Goal: Task Accomplishment & Management: Manage account settings

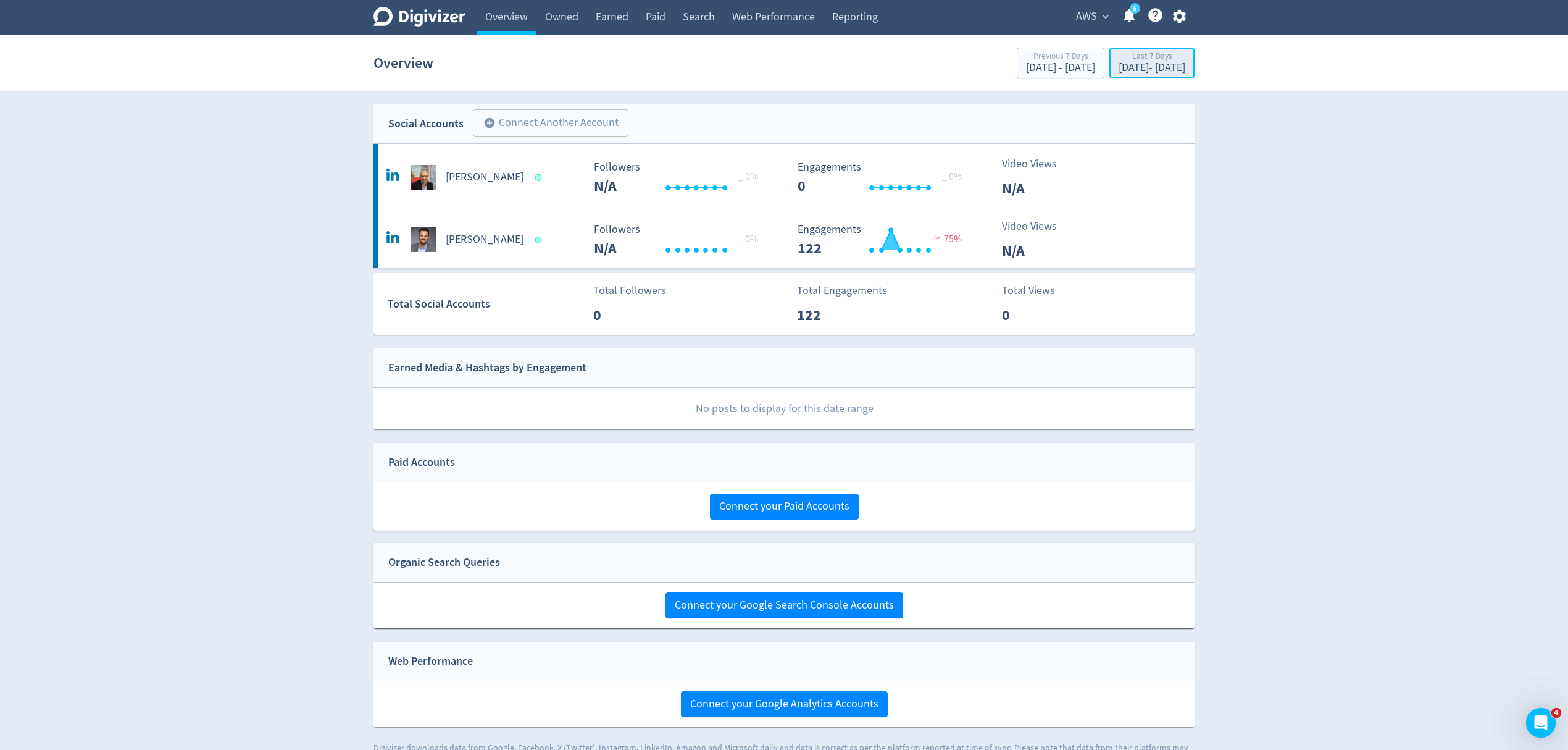
click at [1137, 64] on div "[DATE] - [DATE]" at bounding box center [1152, 67] width 67 height 11
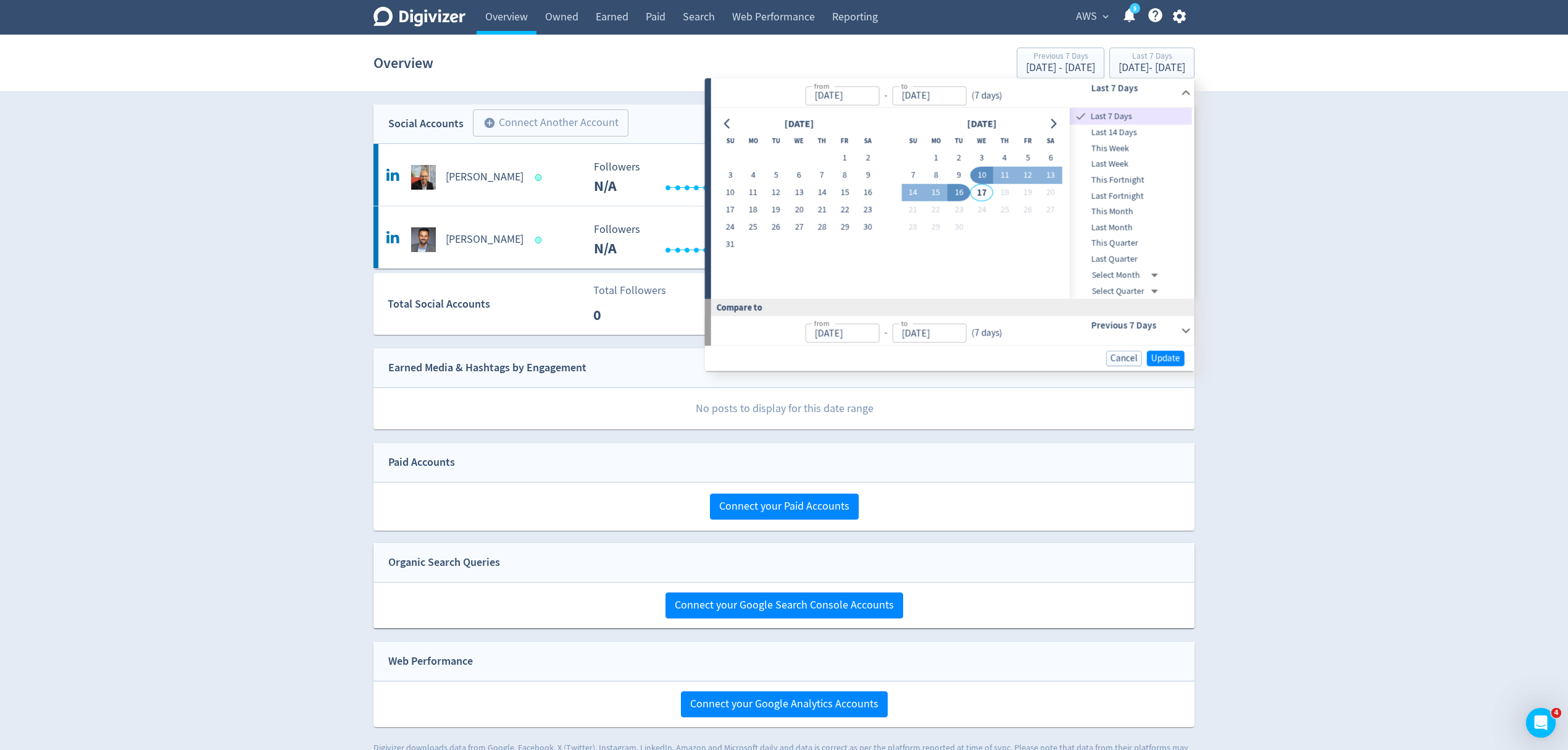
click at [1126, 126] on span "Last 14 Days" at bounding box center [1131, 132] width 122 height 13
type input "[DATE]"
click at [1173, 356] on span "Update" at bounding box center [1166, 358] width 29 height 9
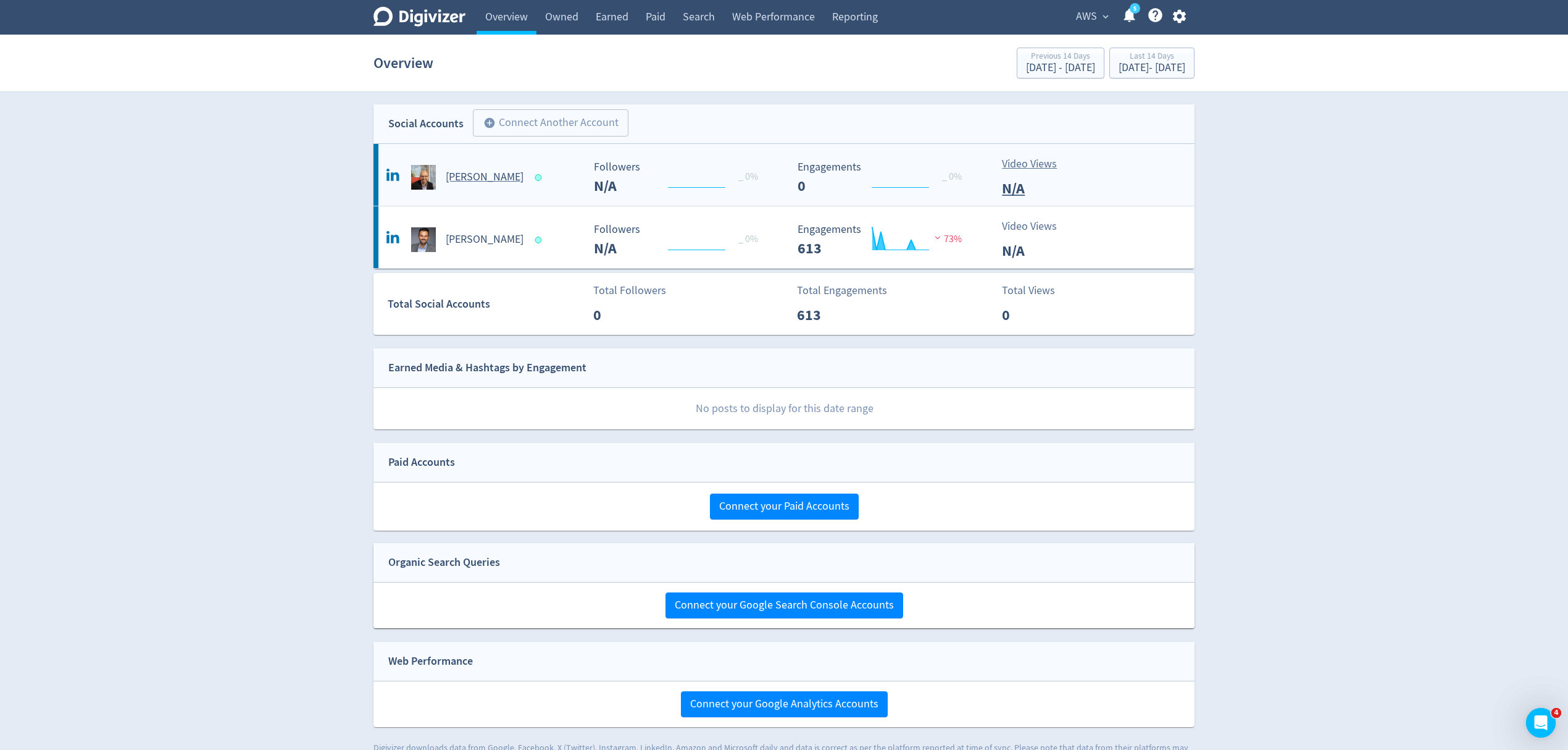
click at [524, 188] on div "[PERSON_NAME]" at bounding box center [483, 177] width 200 height 24
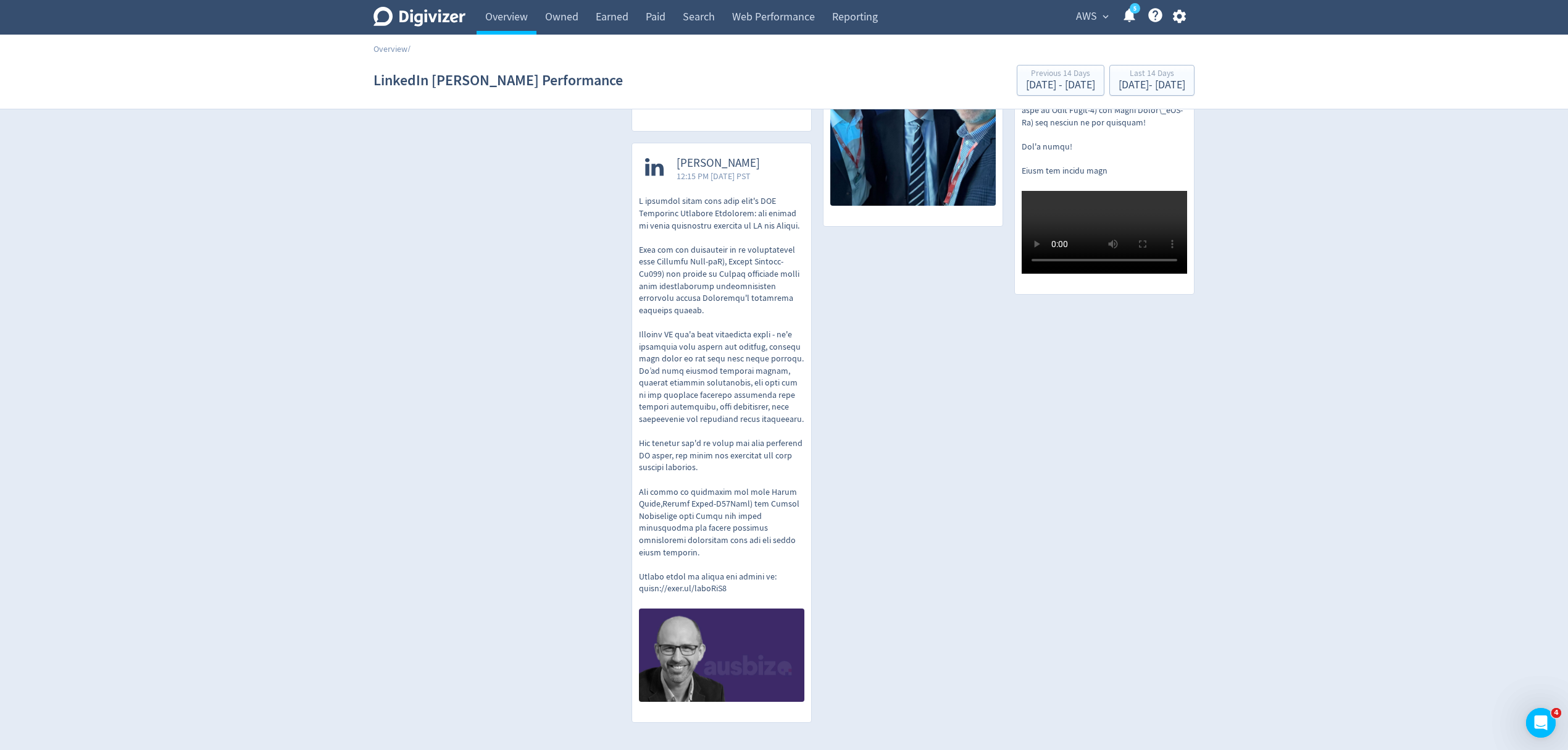
scroll to position [164, 0]
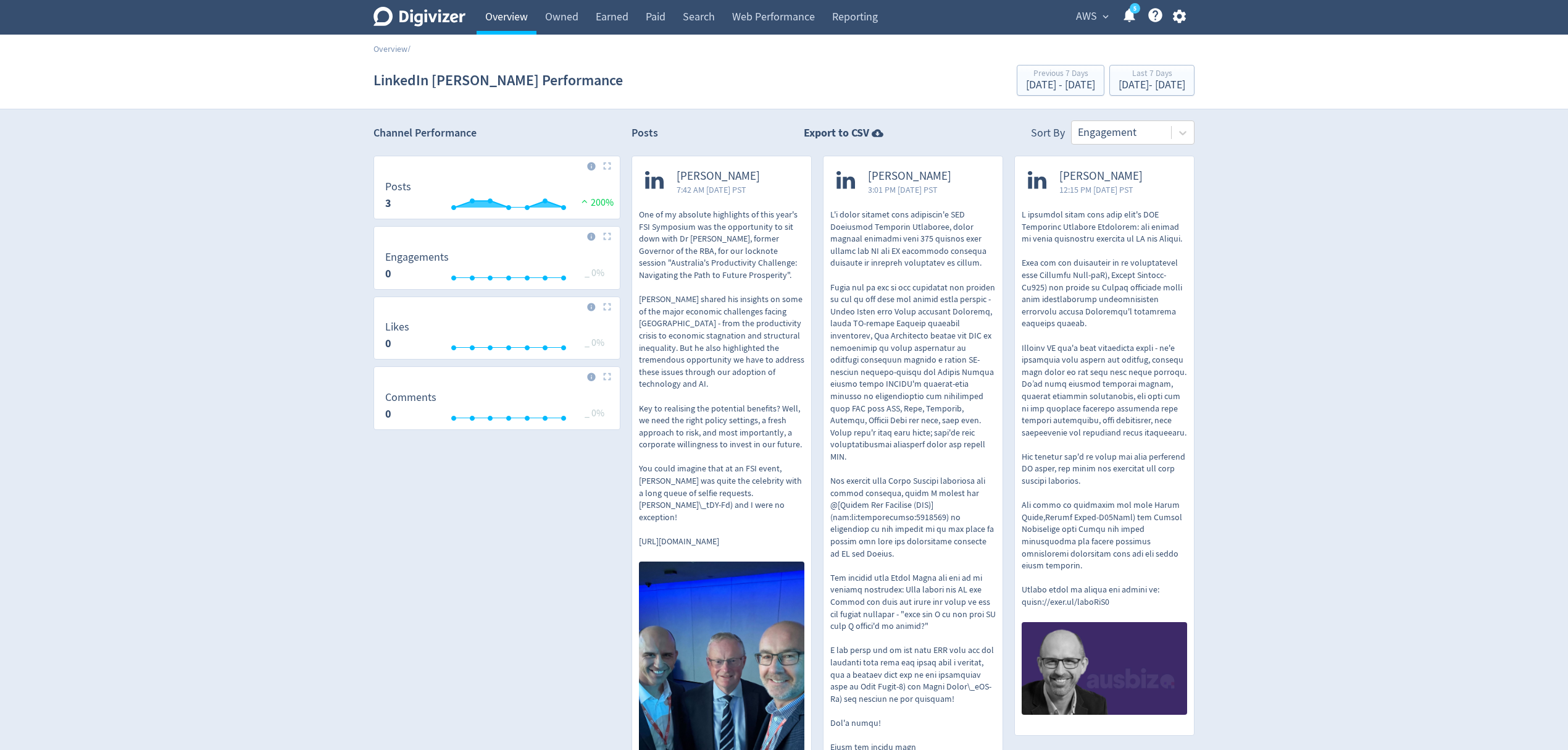
click at [520, 21] on link "Overview" at bounding box center [506, 17] width 60 height 35
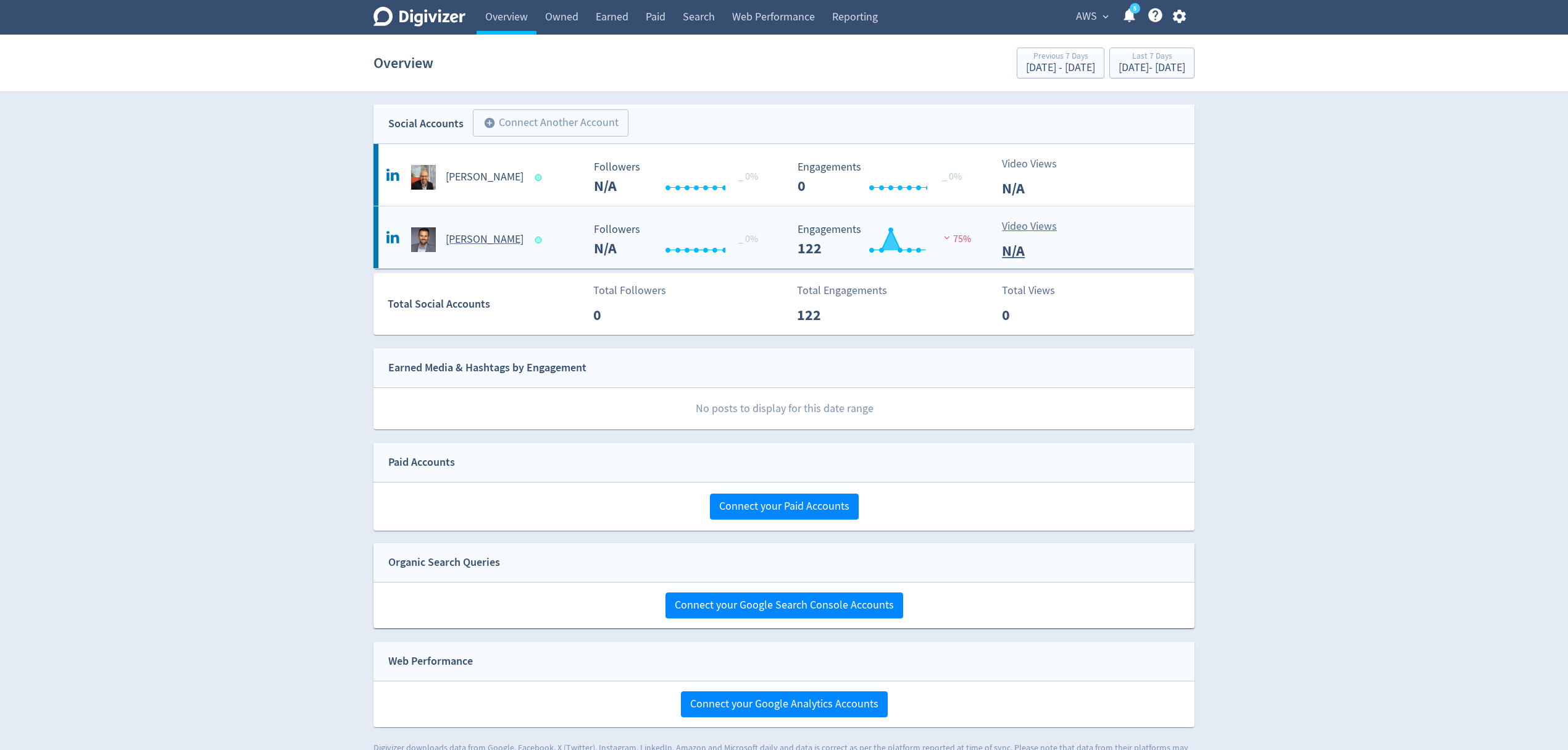
click at [537, 226] on div "[PERSON_NAME]" at bounding box center [481, 235] width 204 height 35
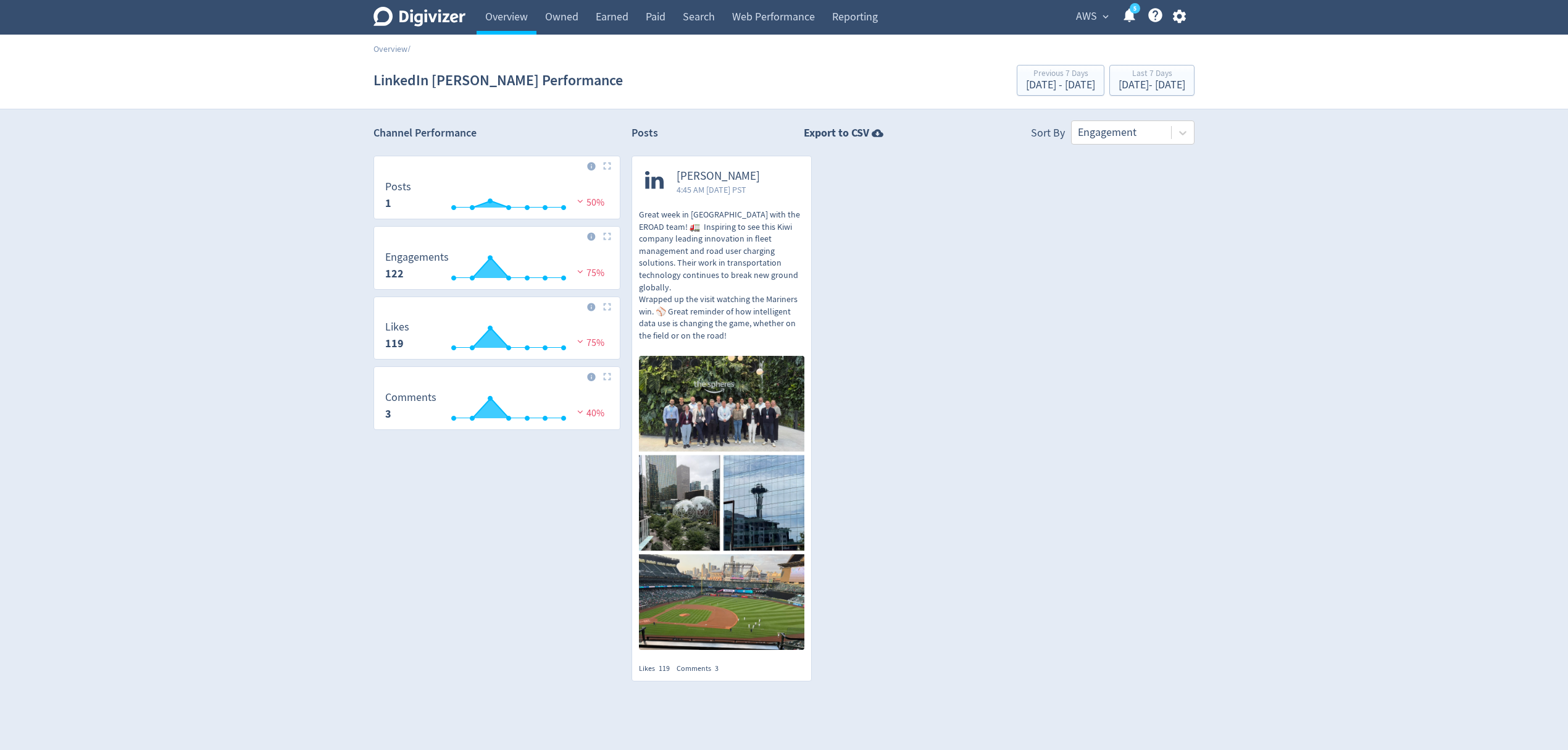
click at [1178, 16] on icon "button" at bounding box center [1180, 17] width 17 height 17
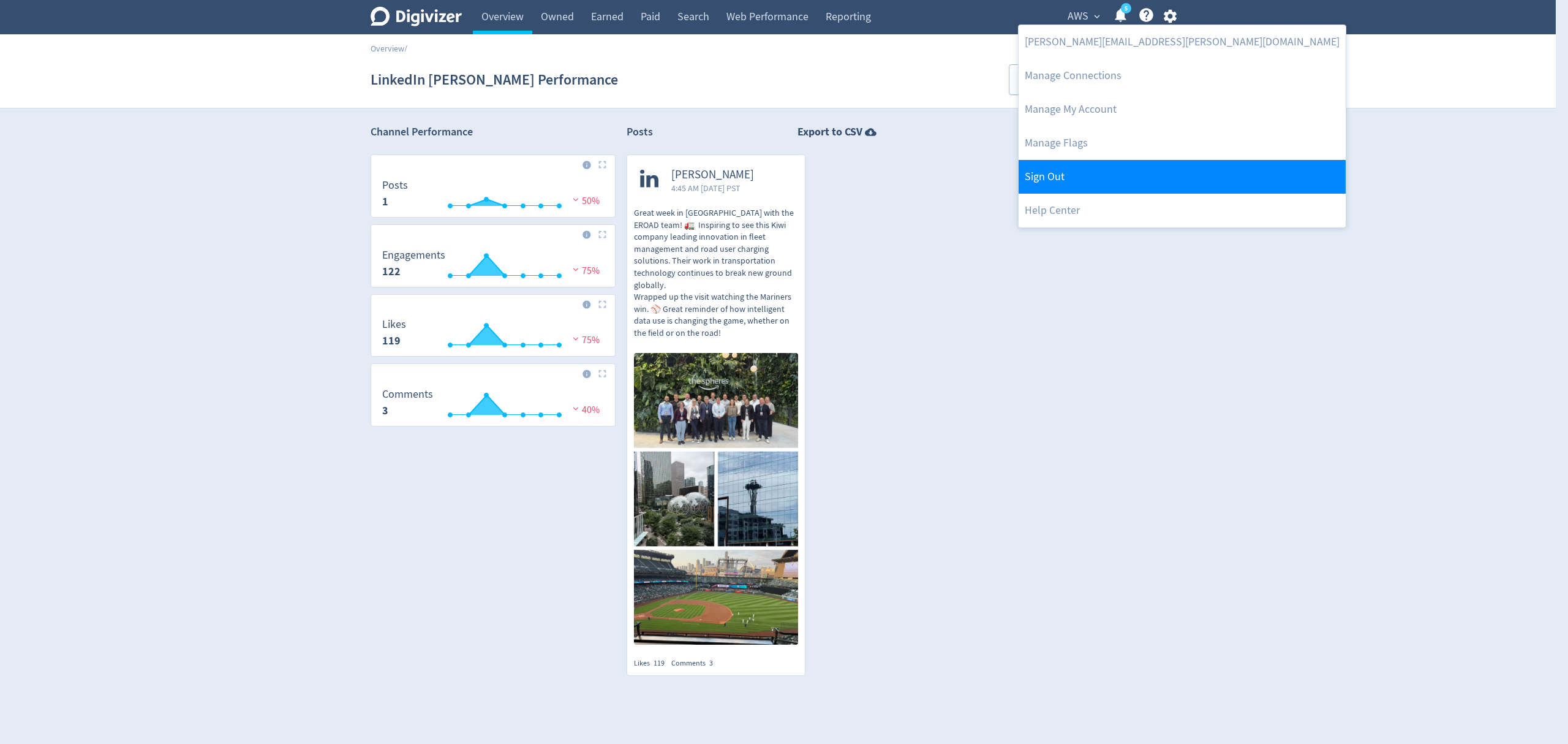
click at [1071, 182] on link "Sign Out" at bounding box center [1183, 176] width 327 height 34
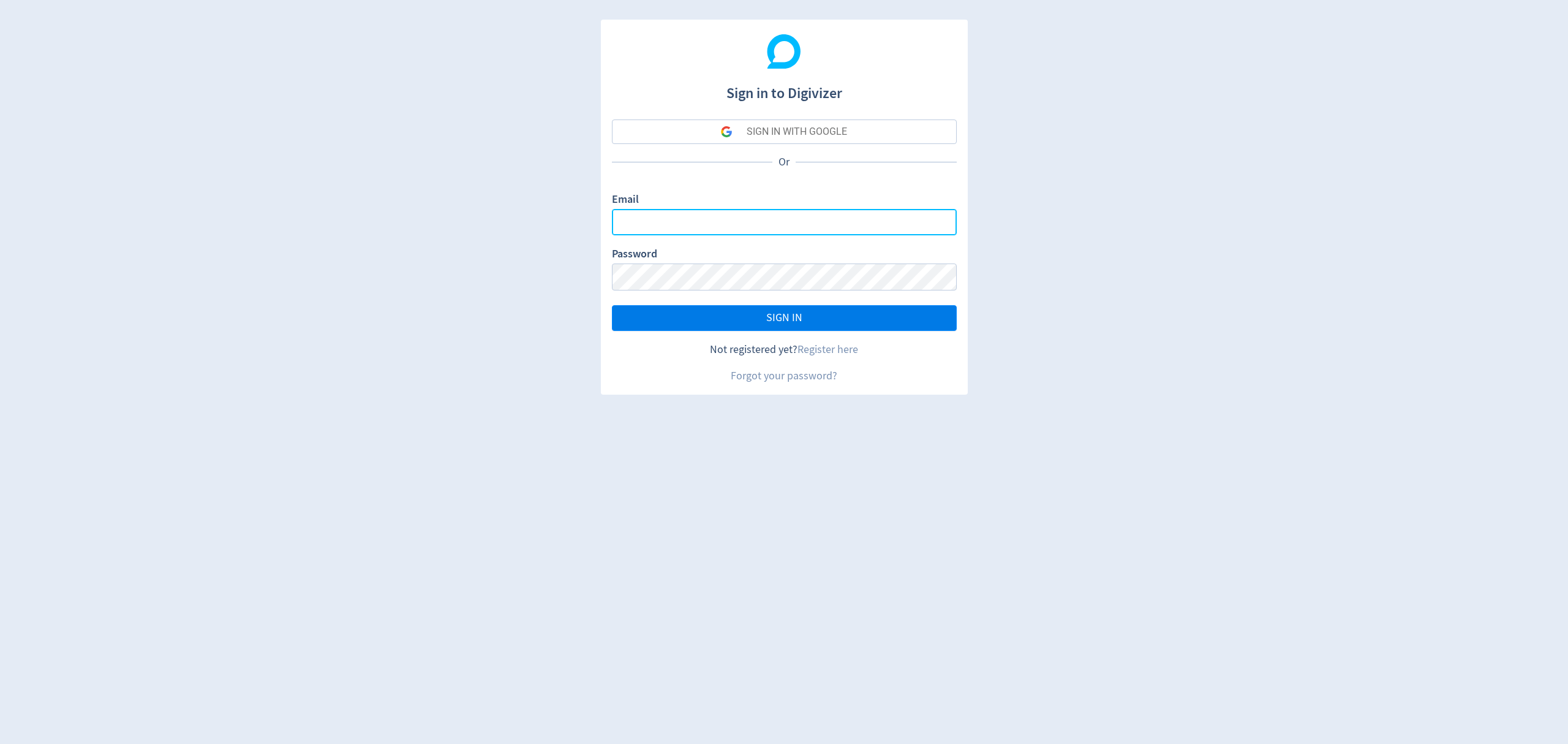
type input "malyn.diaz@digivizer.com"
click at [810, 322] on button "SIGN IN" at bounding box center [785, 318] width 345 height 25
